Goal: Go to known website: Access a specific website the user already knows

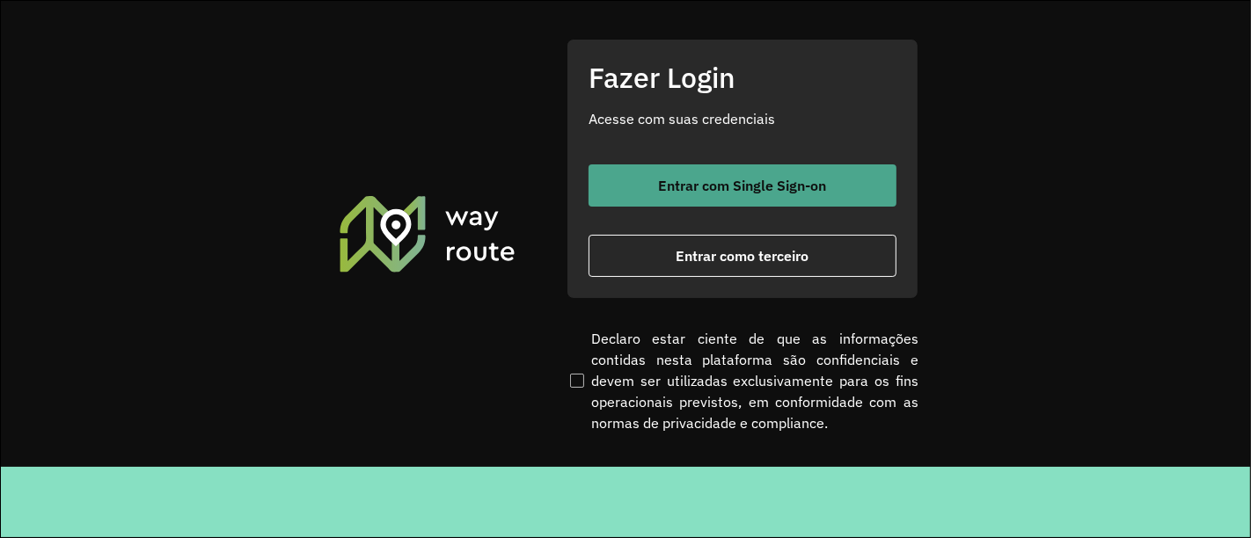
drag, startPoint x: 721, startPoint y: 204, endPoint x: 711, endPoint y: 189, distance: 18.3
click at [721, 203] on button "Entrar com Single Sign-on" at bounding box center [743, 186] width 308 height 42
